Goal: Check status: Check status

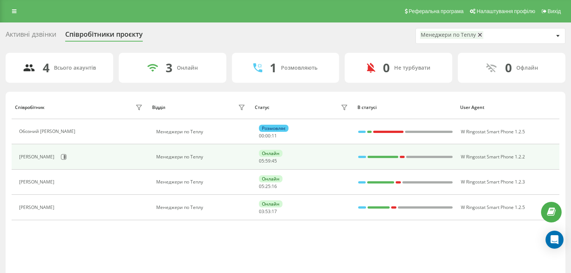
click at [69, 160] on div "[PERSON_NAME]" at bounding box center [82, 157] width 126 height 13
click at [67, 160] on button at bounding box center [63, 156] width 11 height 11
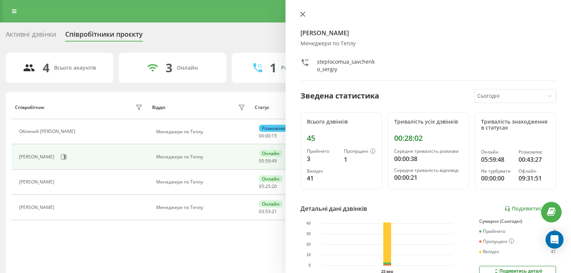
click at [301, 13] on icon at bounding box center [302, 14] width 5 height 5
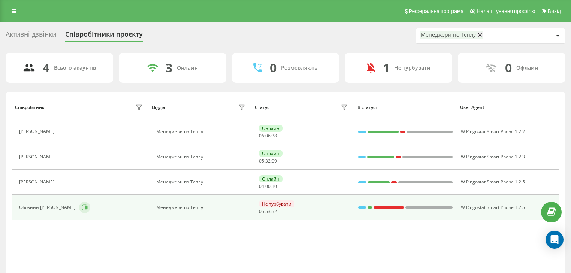
click at [79, 203] on button at bounding box center [84, 207] width 11 height 11
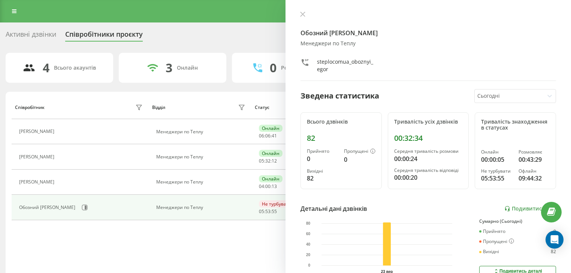
drag, startPoint x: 302, startPoint y: 12, endPoint x: 300, endPoint y: 22, distance: 10.3
click at [302, 12] on icon at bounding box center [302, 14] width 5 height 5
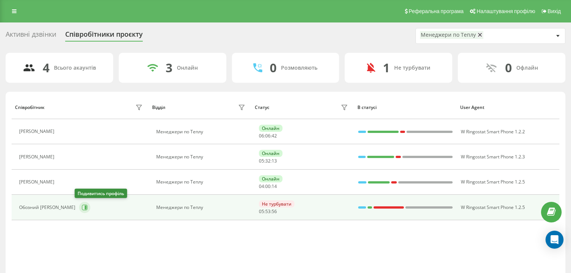
click at [82, 210] on button at bounding box center [84, 207] width 11 height 11
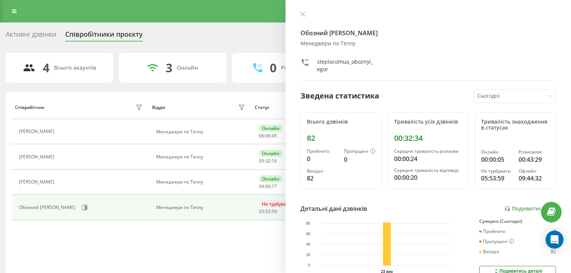
click at [147, 214] on td "Обозний [PERSON_NAME]" at bounding box center [80, 207] width 137 height 25
click at [225, 215] on td "Менеджери по Теплу" at bounding box center [200, 207] width 103 height 25
click at [238, 210] on td "Менеджери по Теплу" at bounding box center [200, 207] width 103 height 25
click at [299, 16] on button at bounding box center [303, 14] width 10 height 7
